Goal: Task Accomplishment & Management: Manage account settings

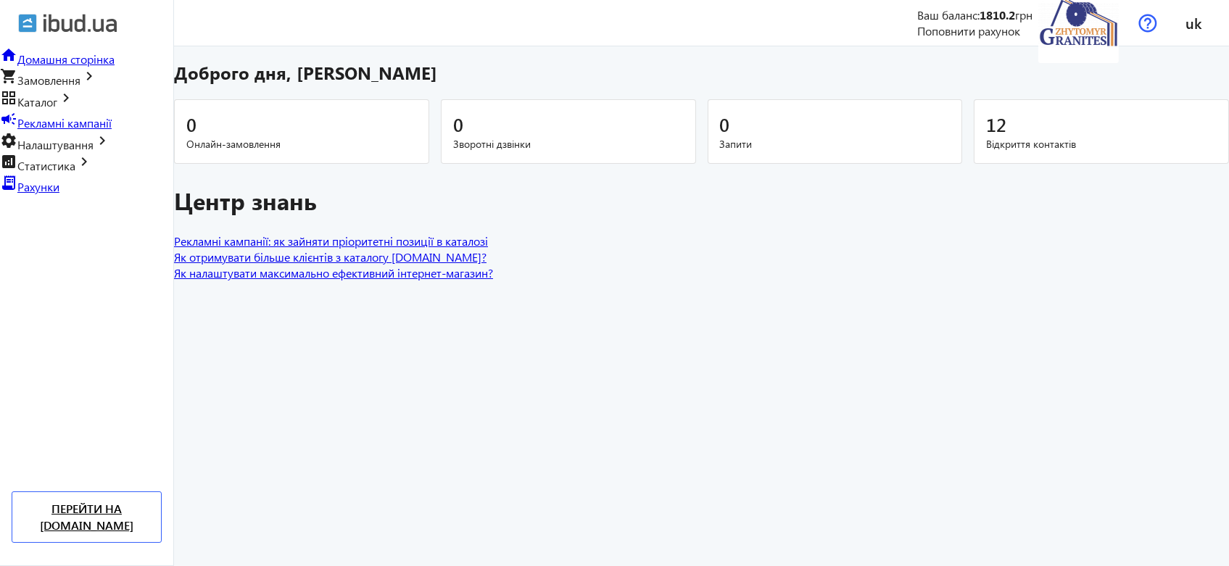
click at [97, 130] on span "Рекламні кампанії" at bounding box center [64, 122] width 94 height 15
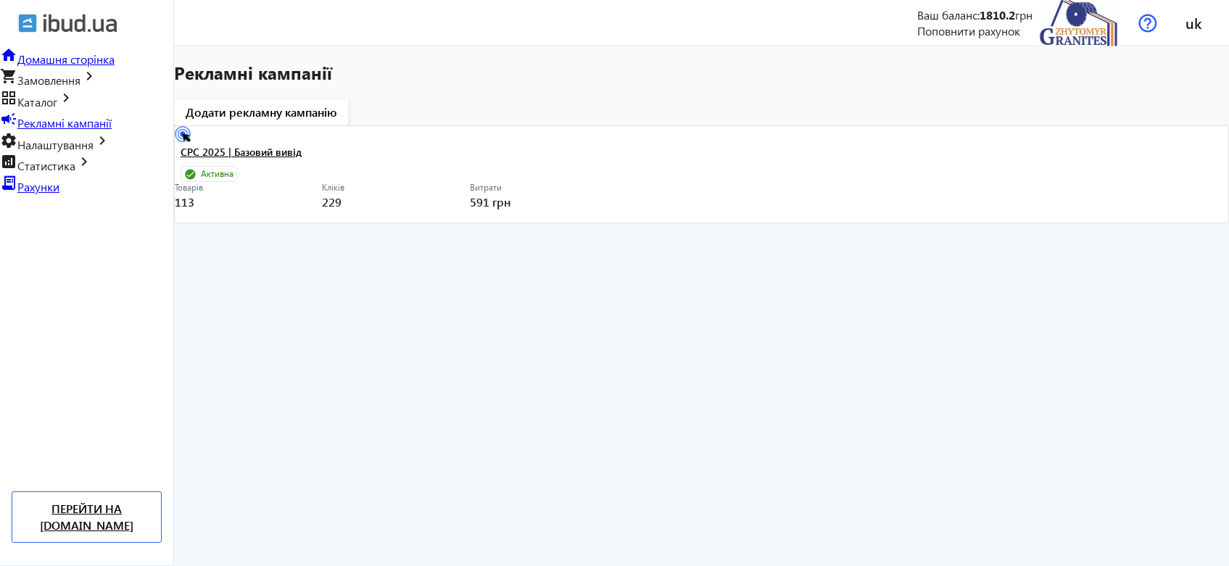
click at [434, 152] on link "CPC 2025 | Базовий вивід" at bounding box center [388, 156] width 415 height 20
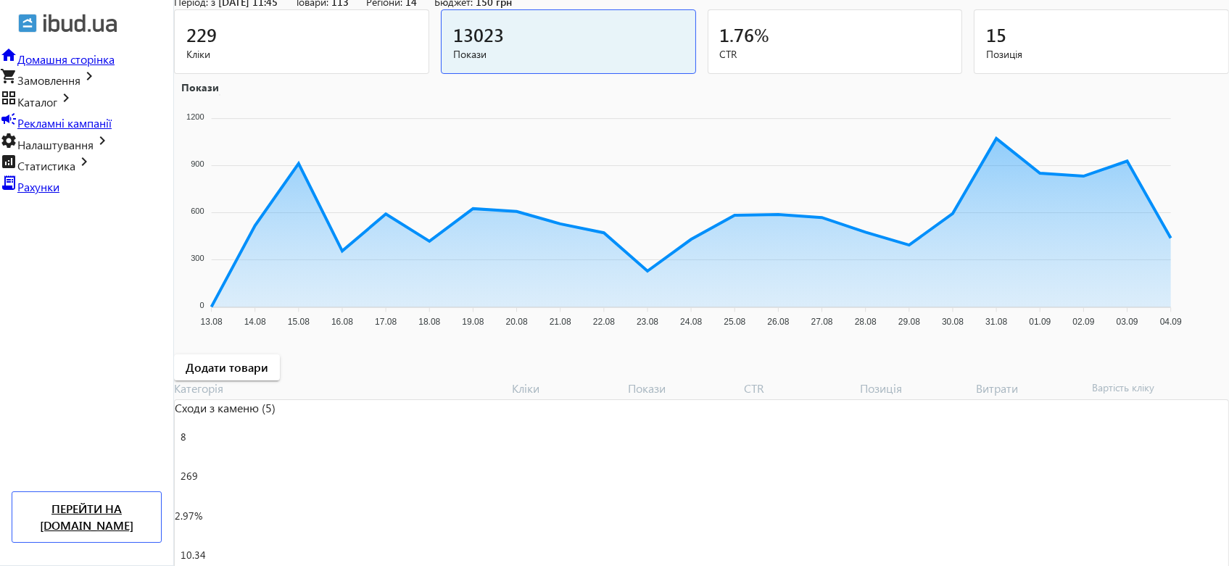
scroll to position [353, 0]
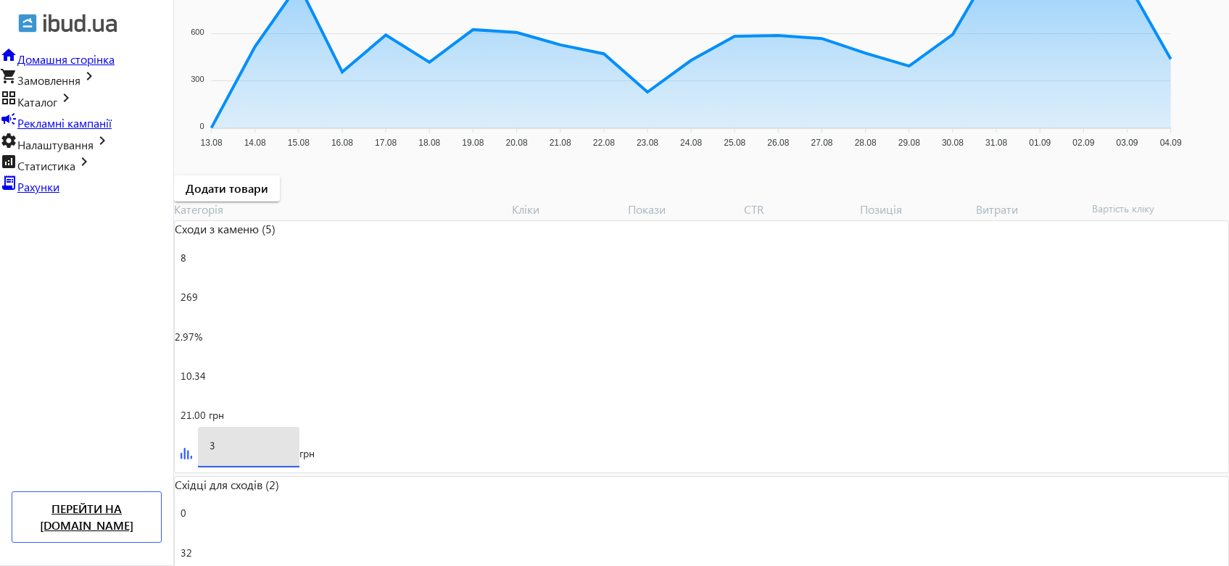
drag, startPoint x: 1121, startPoint y: 281, endPoint x: 1111, endPoint y: 278, distance: 9.7
click at [288, 439] on input "3" at bounding box center [249, 446] width 78 height 14
type input "4"
drag, startPoint x: 1119, startPoint y: 325, endPoint x: 1108, endPoint y: 323, distance: 11.0
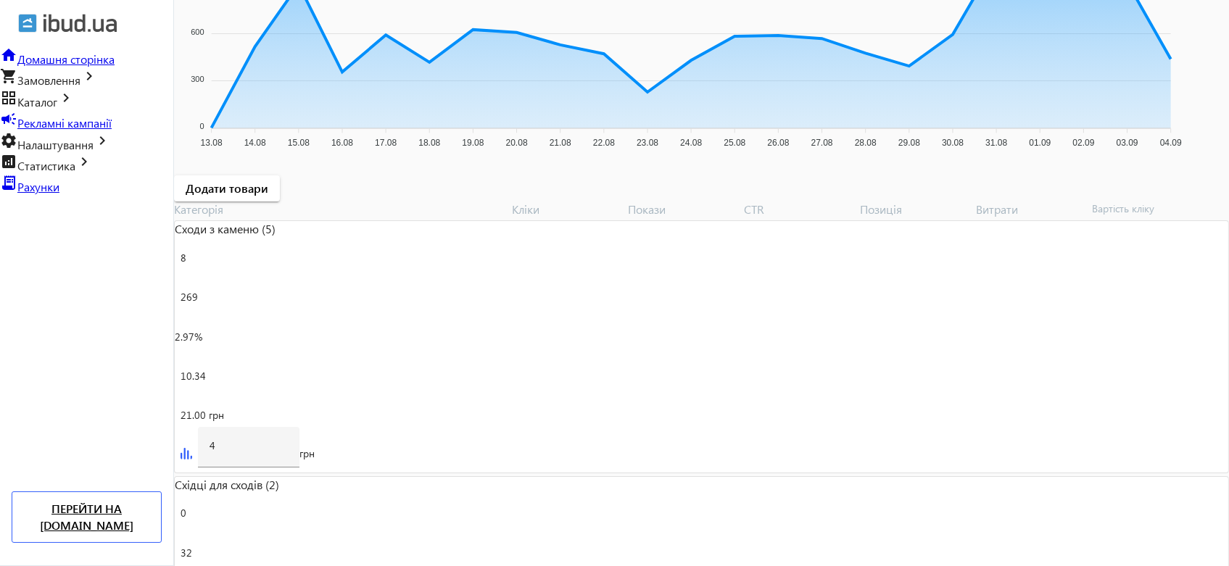
type input "4"
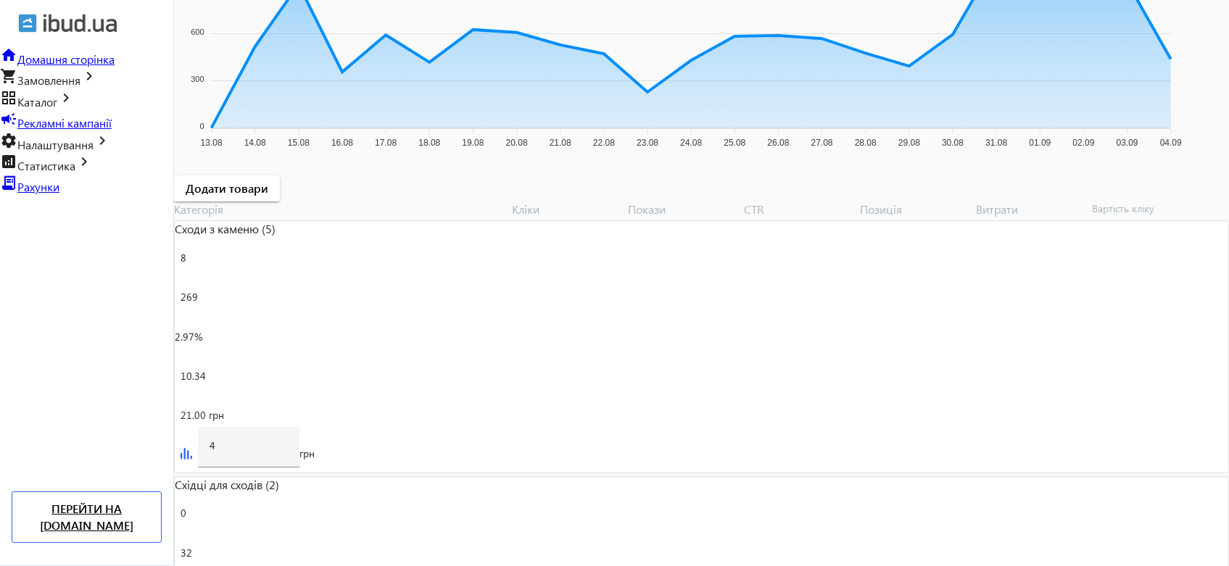
type input "6"
drag, startPoint x: 1126, startPoint y: 410, endPoint x: 1102, endPoint y: 410, distance: 23.9
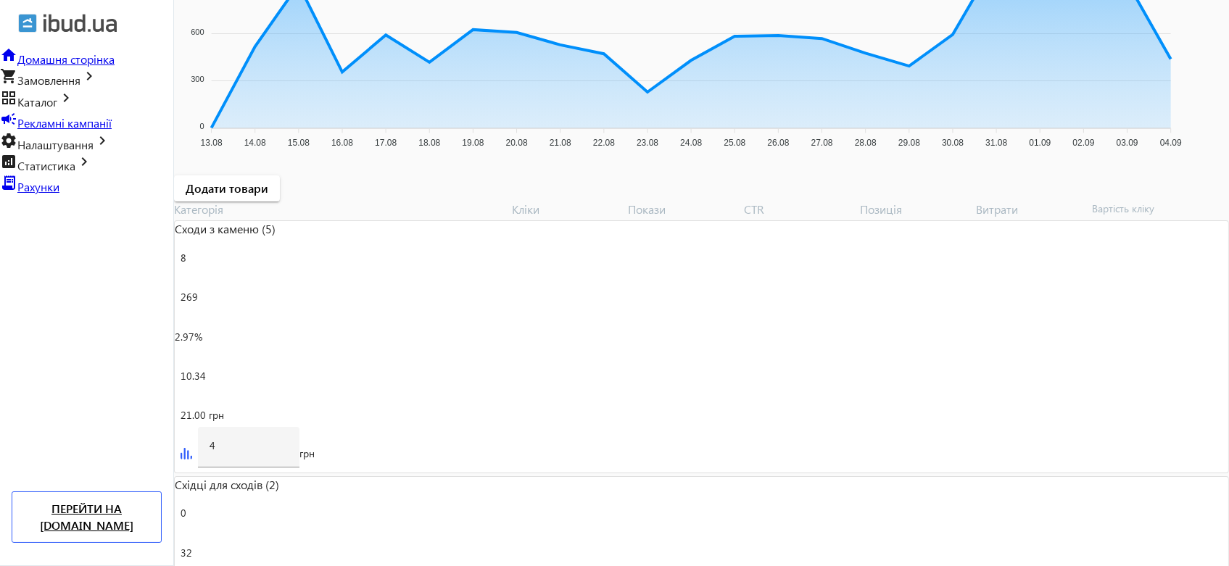
type input "5"
drag, startPoint x: 1121, startPoint y: 280, endPoint x: 1110, endPoint y: 281, distance: 11.0
click at [299, 427] on div "4" at bounding box center [248, 447] width 101 height 41
type input "5"
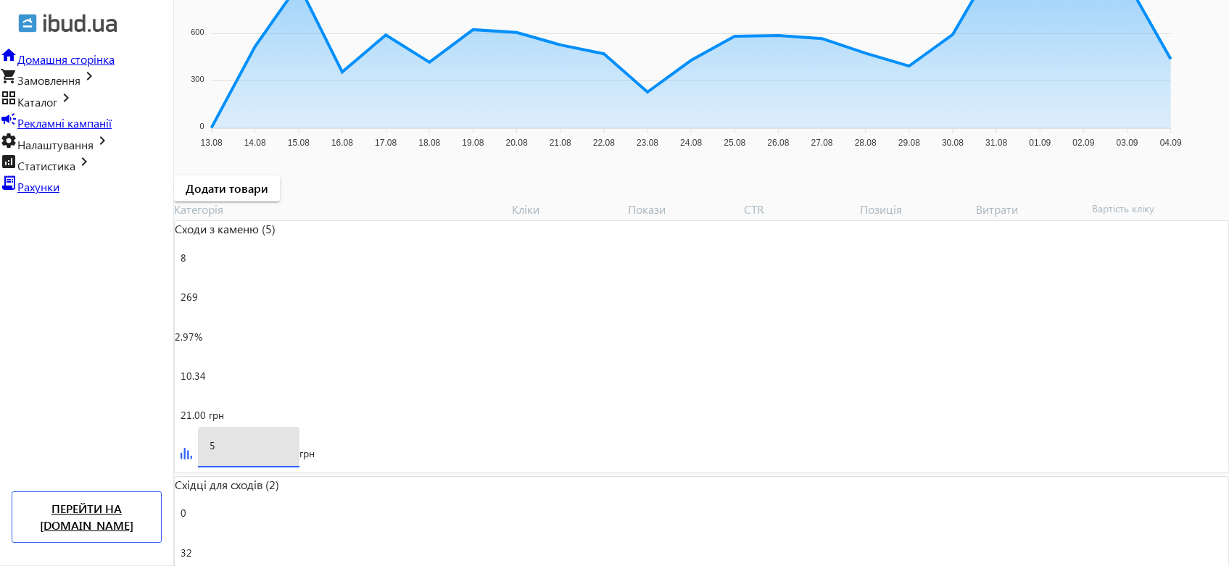
drag, startPoint x: 1119, startPoint y: 370, endPoint x: 1108, endPoint y: 370, distance: 10.2
type input "1"
